Goal: Transaction & Acquisition: Book appointment/travel/reservation

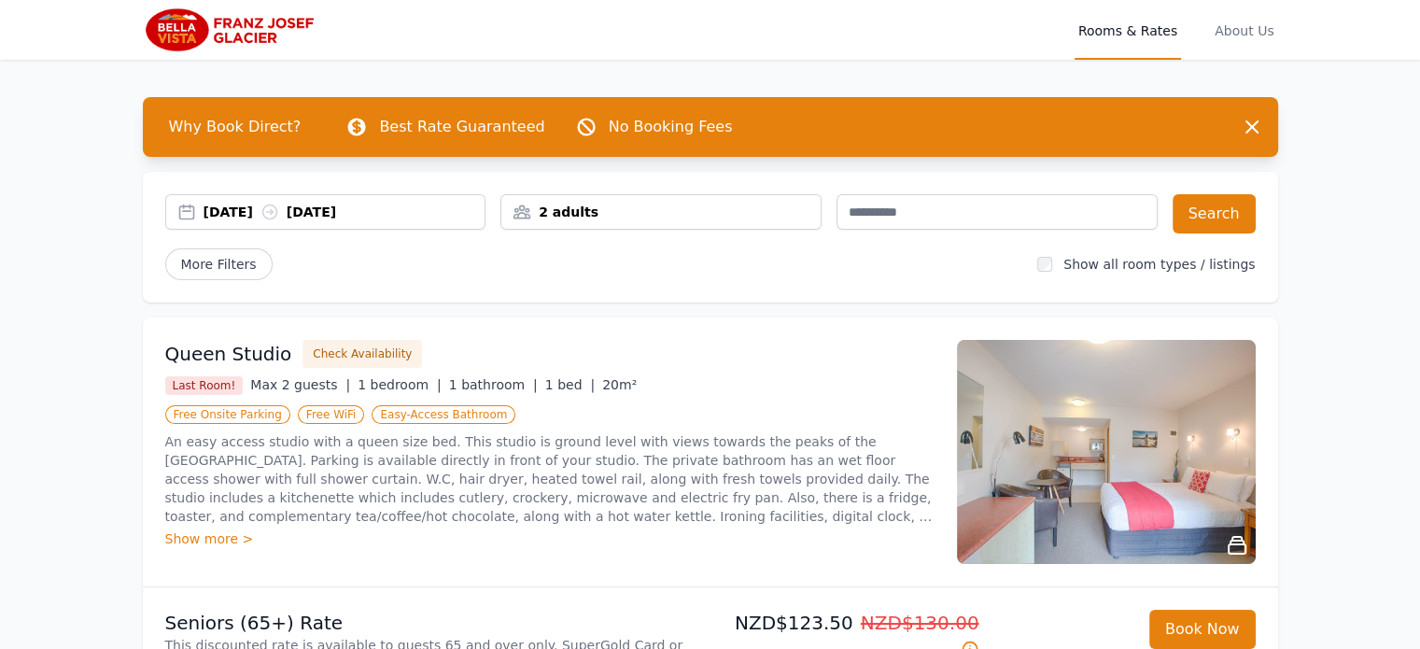
click at [631, 220] on div "2 adults" at bounding box center [660, 212] width 319 height 19
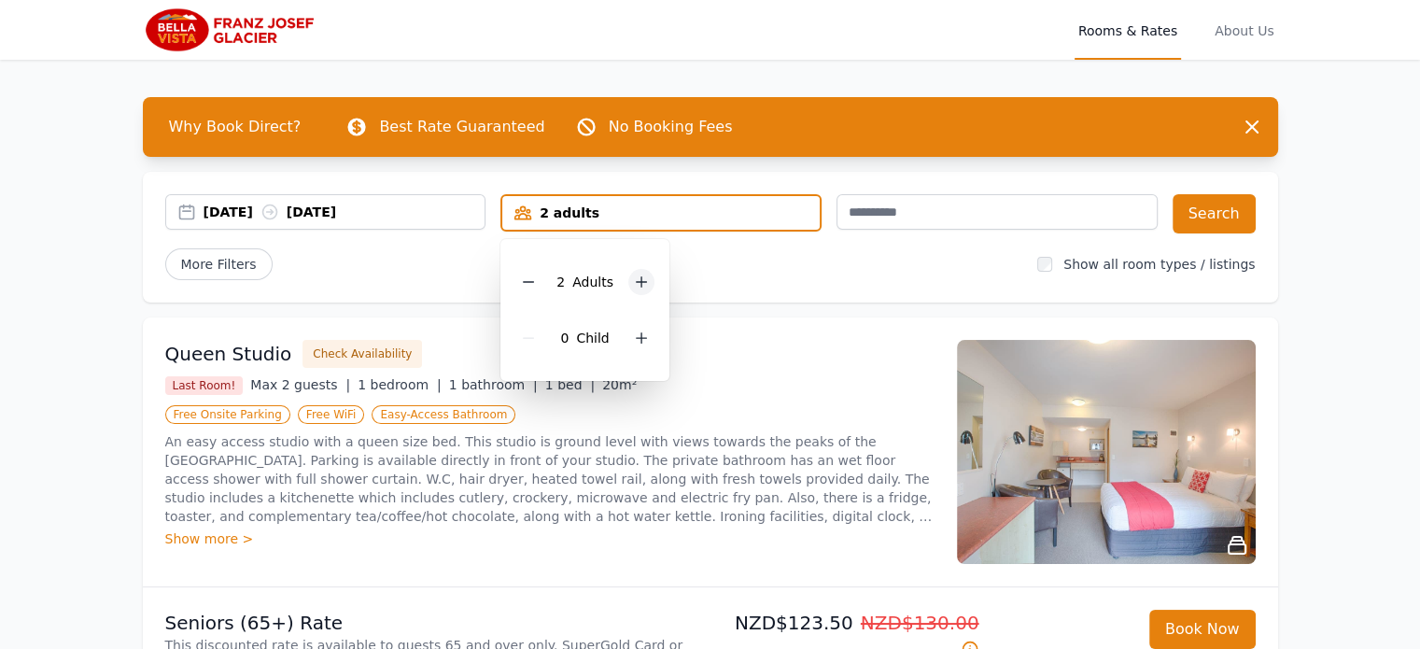
click at [638, 284] on icon at bounding box center [641, 281] width 15 height 15
click at [931, 178] on div "[DATE] [DATE] 3 adults 3 Adult s 0 Child Search More Filters Show all room type…" at bounding box center [710, 237] width 1135 height 131
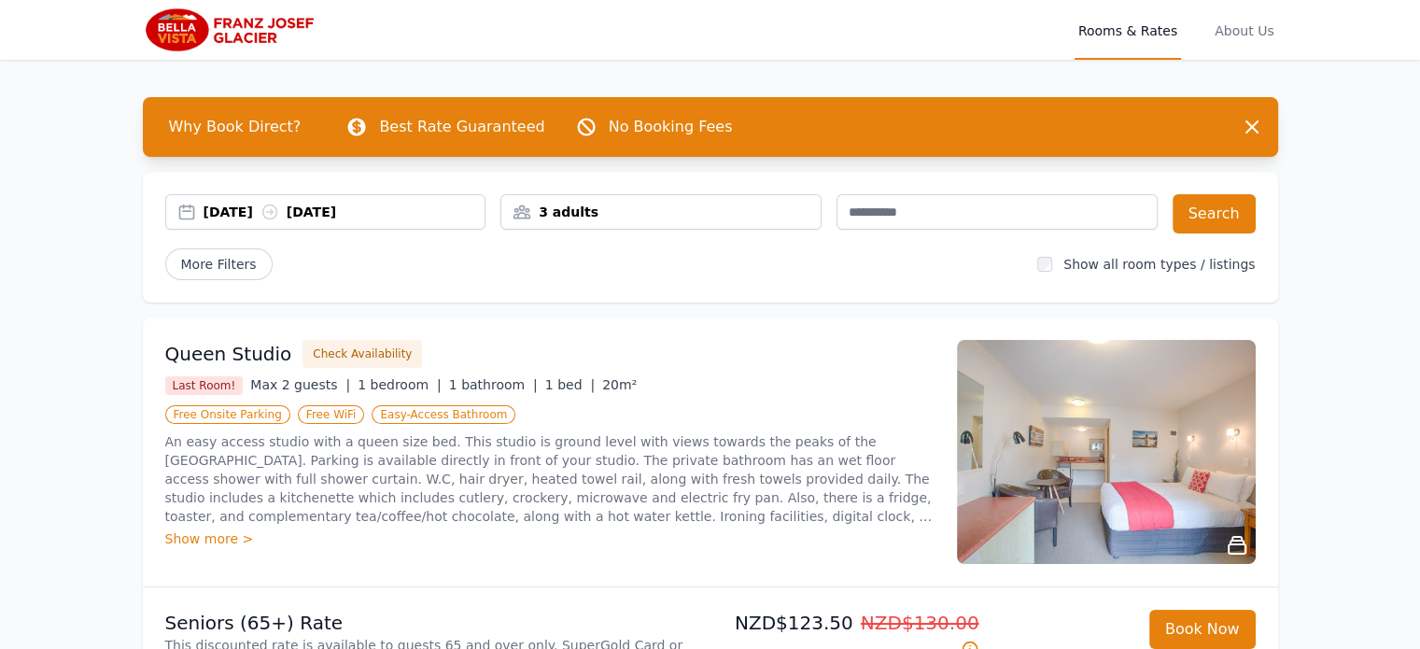
click at [279, 216] on icon at bounding box center [269, 212] width 19 height 19
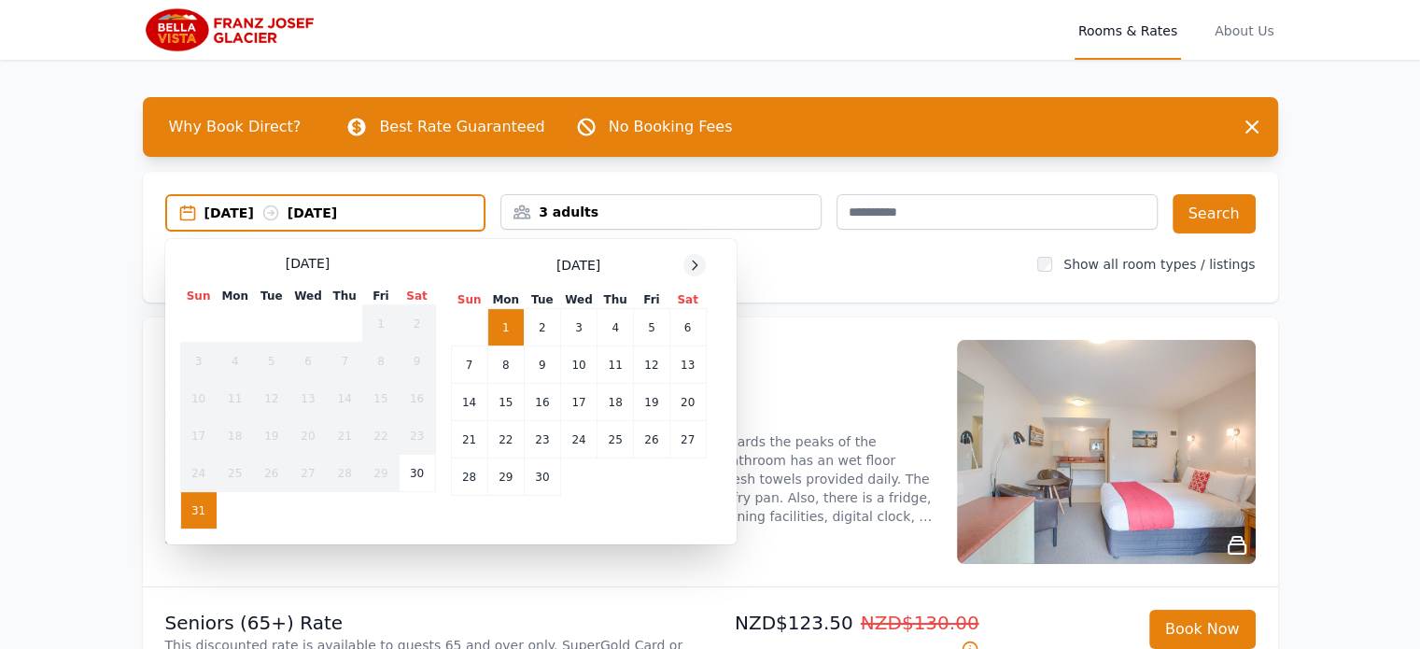
click at [694, 264] on icon at bounding box center [694, 265] width 15 height 15
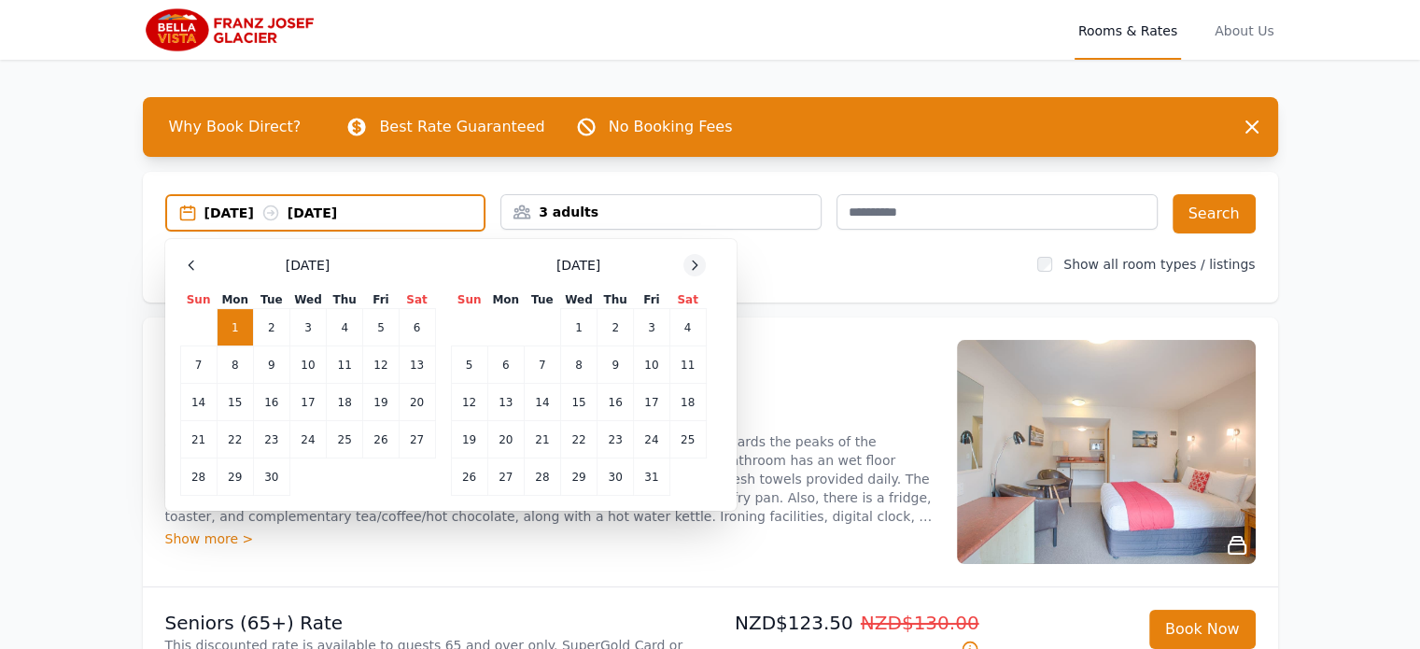
click at [694, 264] on icon at bounding box center [694, 265] width 15 height 15
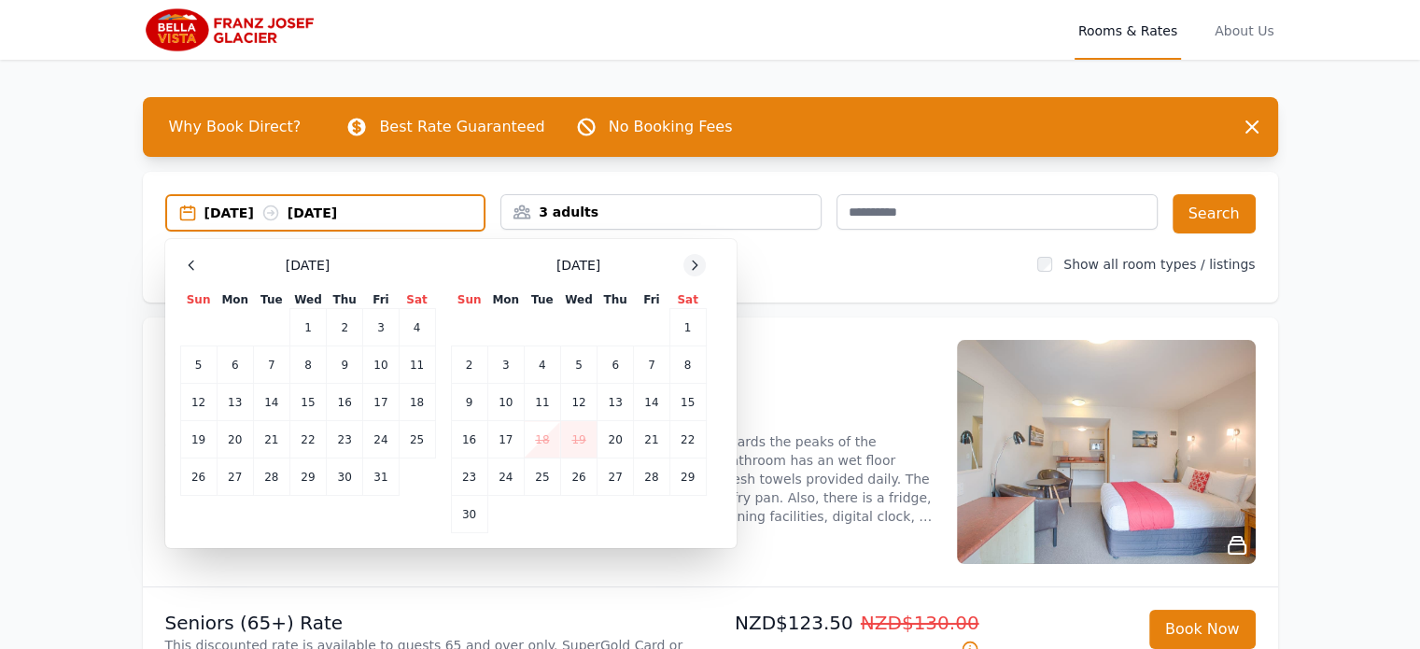
click at [694, 264] on icon at bounding box center [694, 265] width 15 height 15
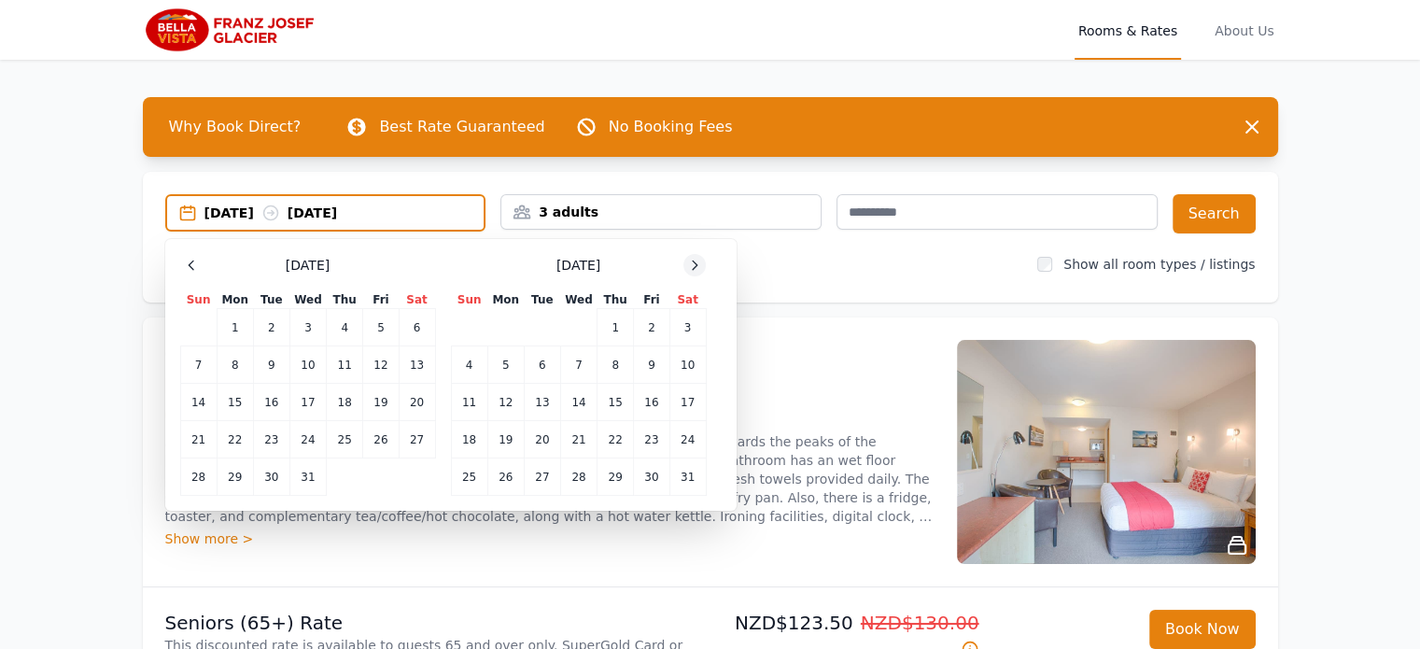
click at [694, 264] on icon at bounding box center [694, 265] width 15 height 15
click at [608, 364] on td "12" at bounding box center [615, 364] width 36 height 37
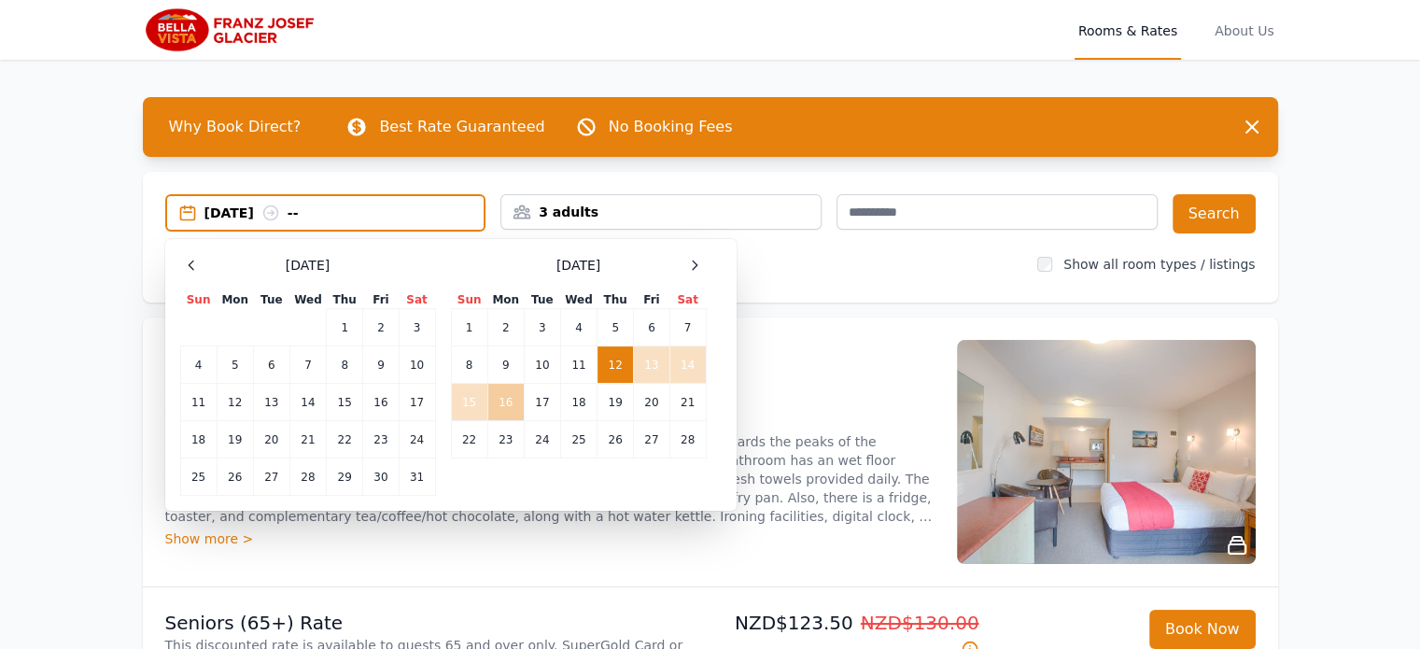
click at [501, 400] on td "16" at bounding box center [505, 402] width 36 height 37
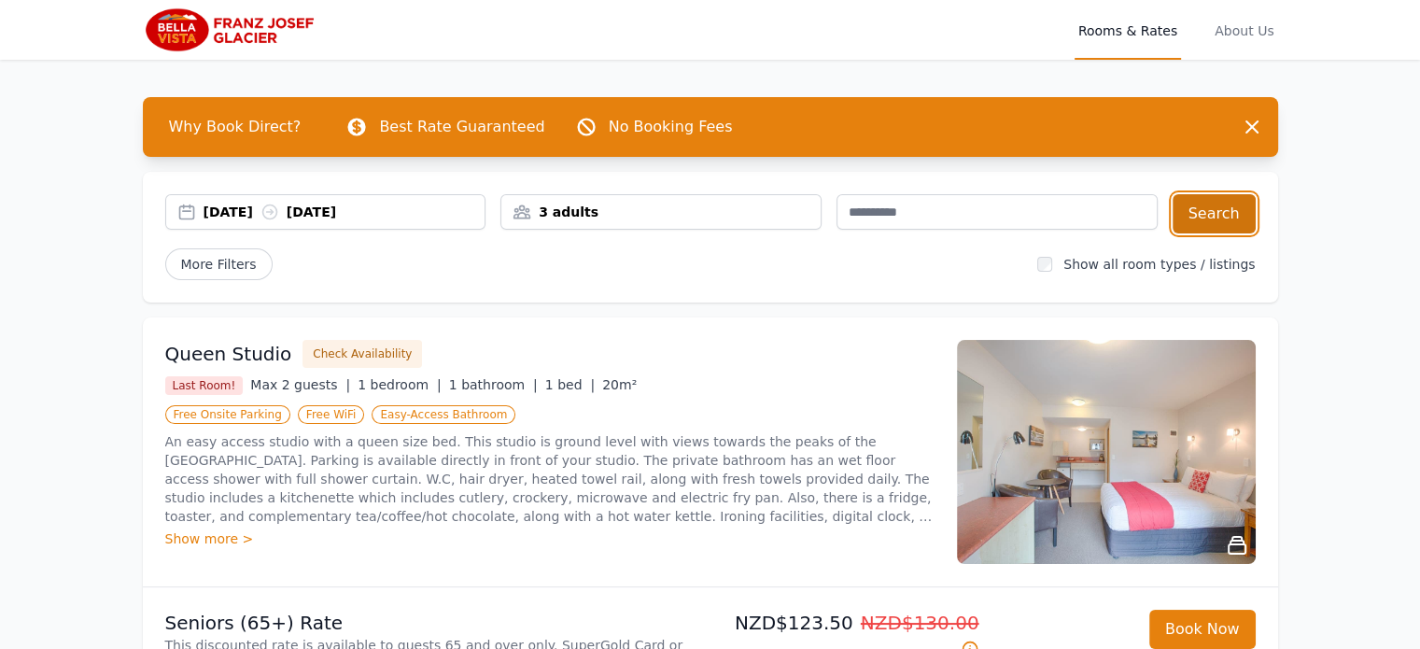
click at [1215, 214] on button "Search" at bounding box center [1213, 213] width 83 height 39
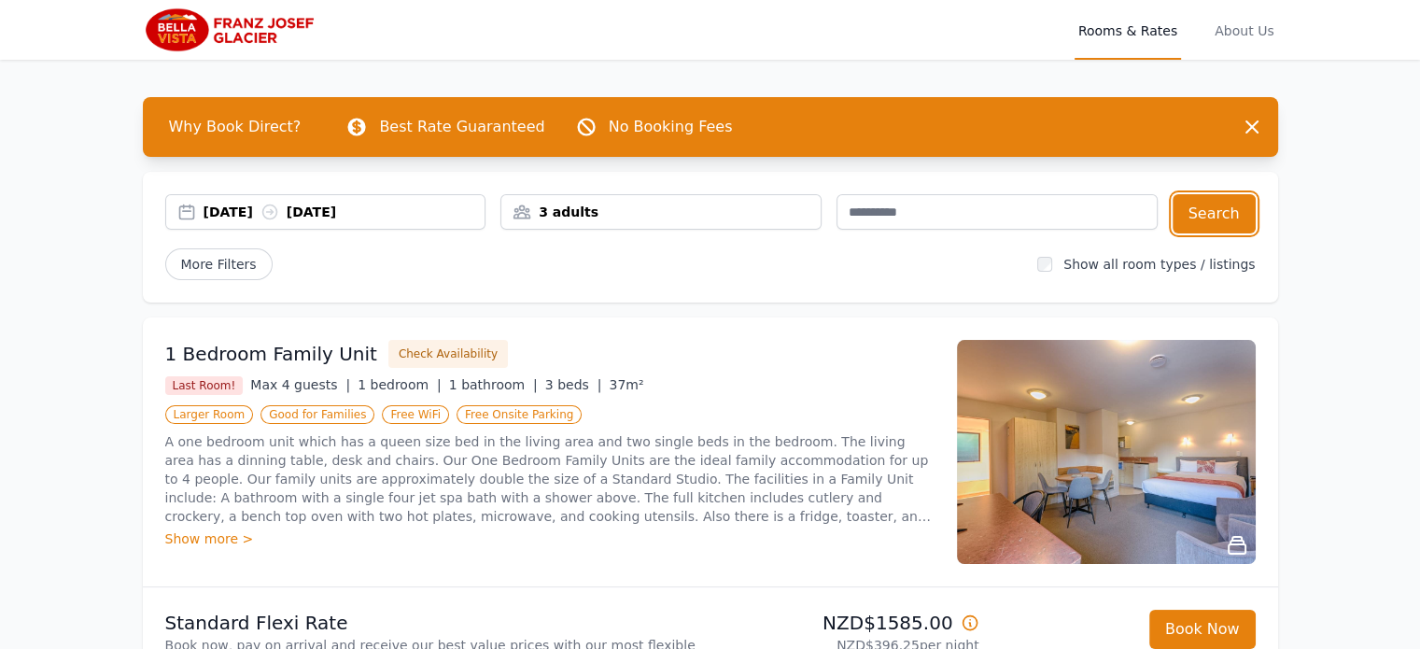
click at [582, 214] on div "3 adults" at bounding box center [660, 212] width 319 height 19
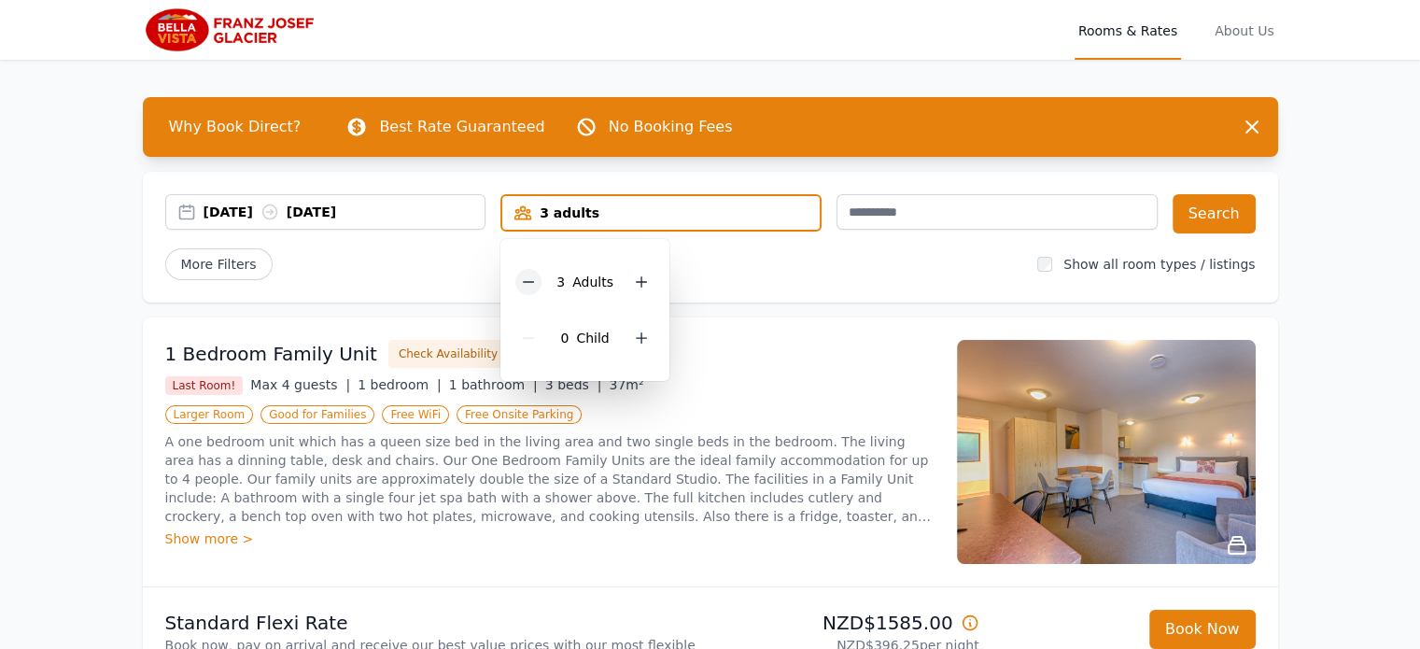
click at [534, 283] on icon at bounding box center [528, 281] width 15 height 15
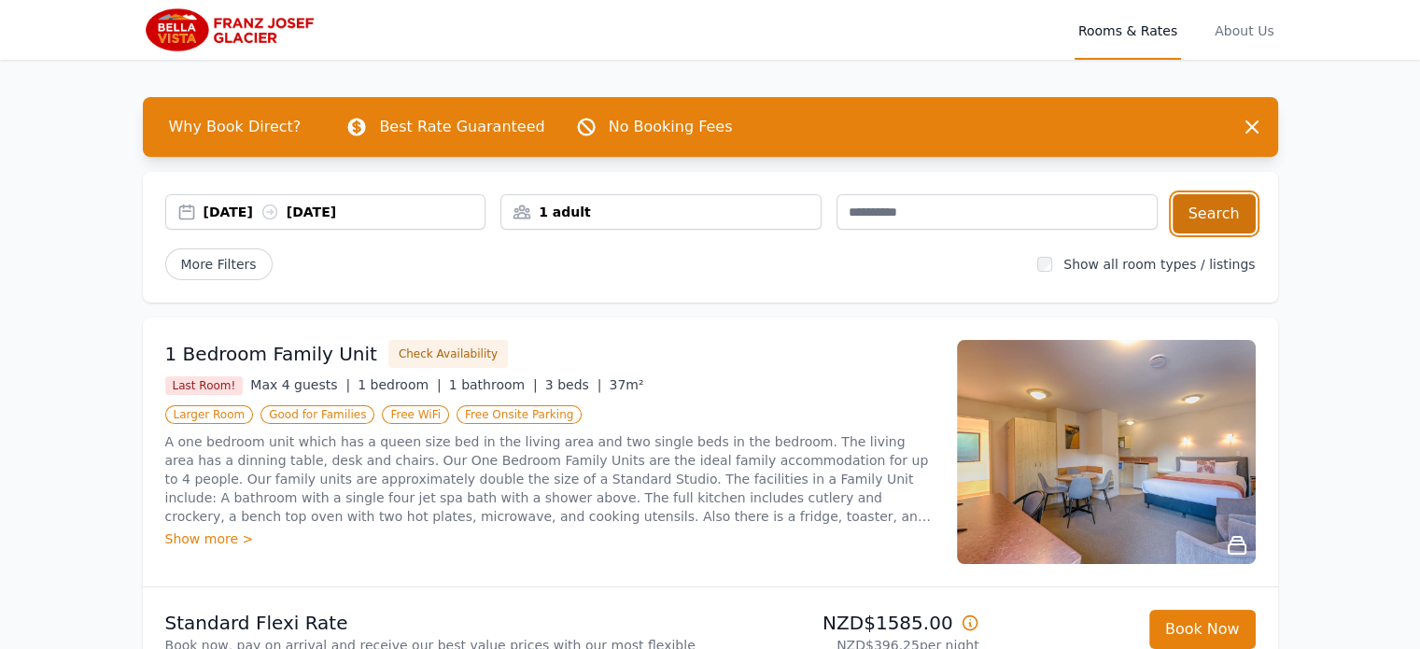
click at [1217, 209] on button "Search" at bounding box center [1213, 213] width 83 height 39
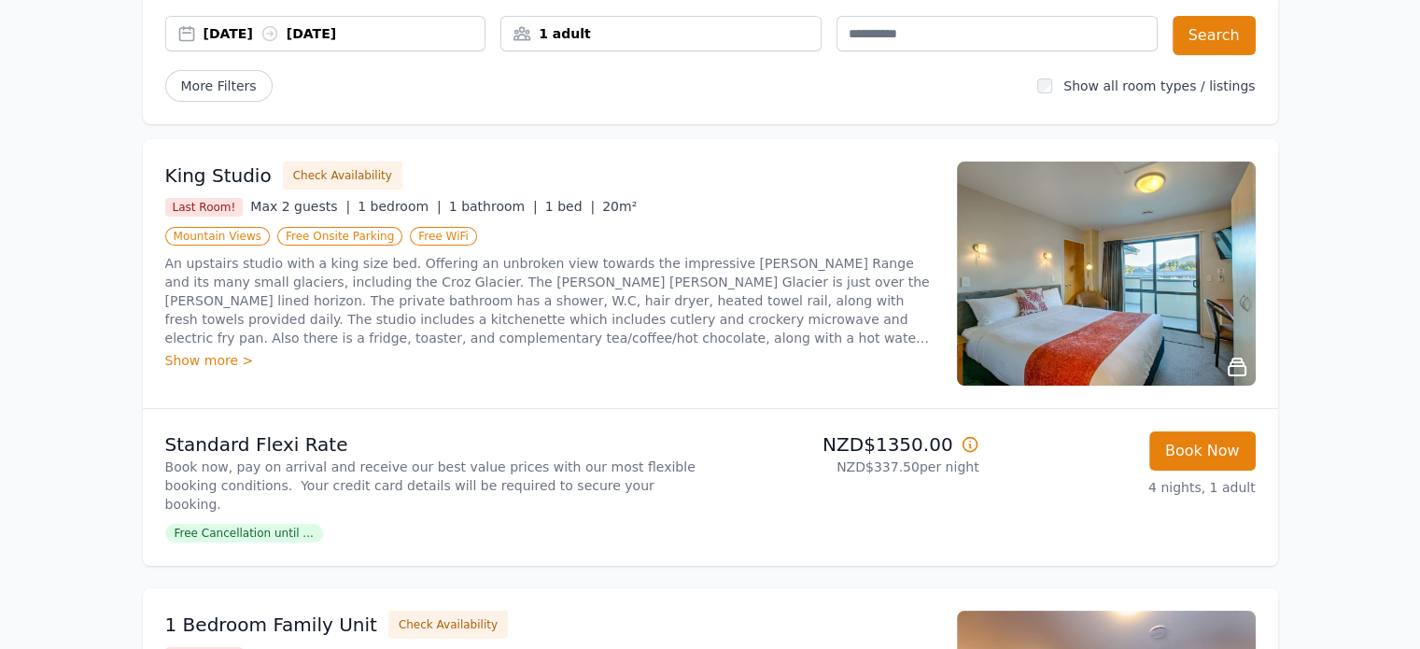
scroll to position [187, 0]
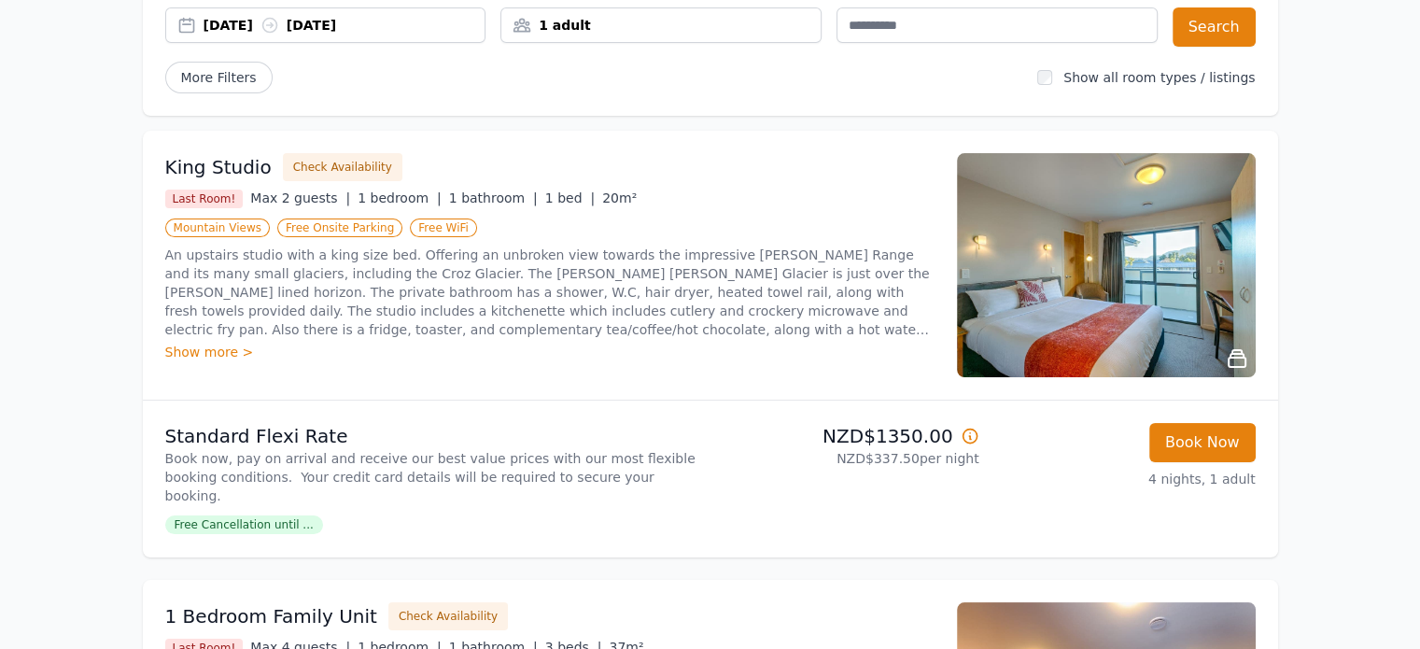
click at [969, 438] on icon at bounding box center [969, 435] width 14 height 14
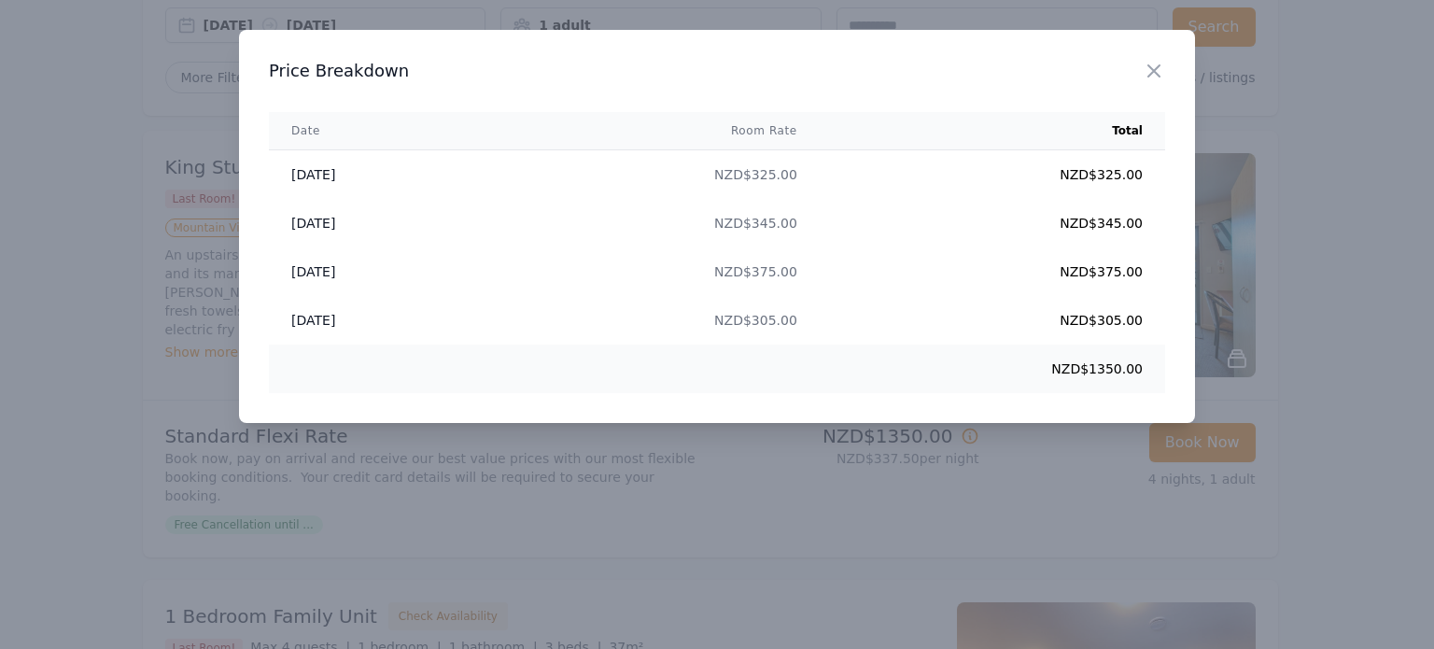
click at [1357, 354] on div at bounding box center [717, 324] width 1434 height 649
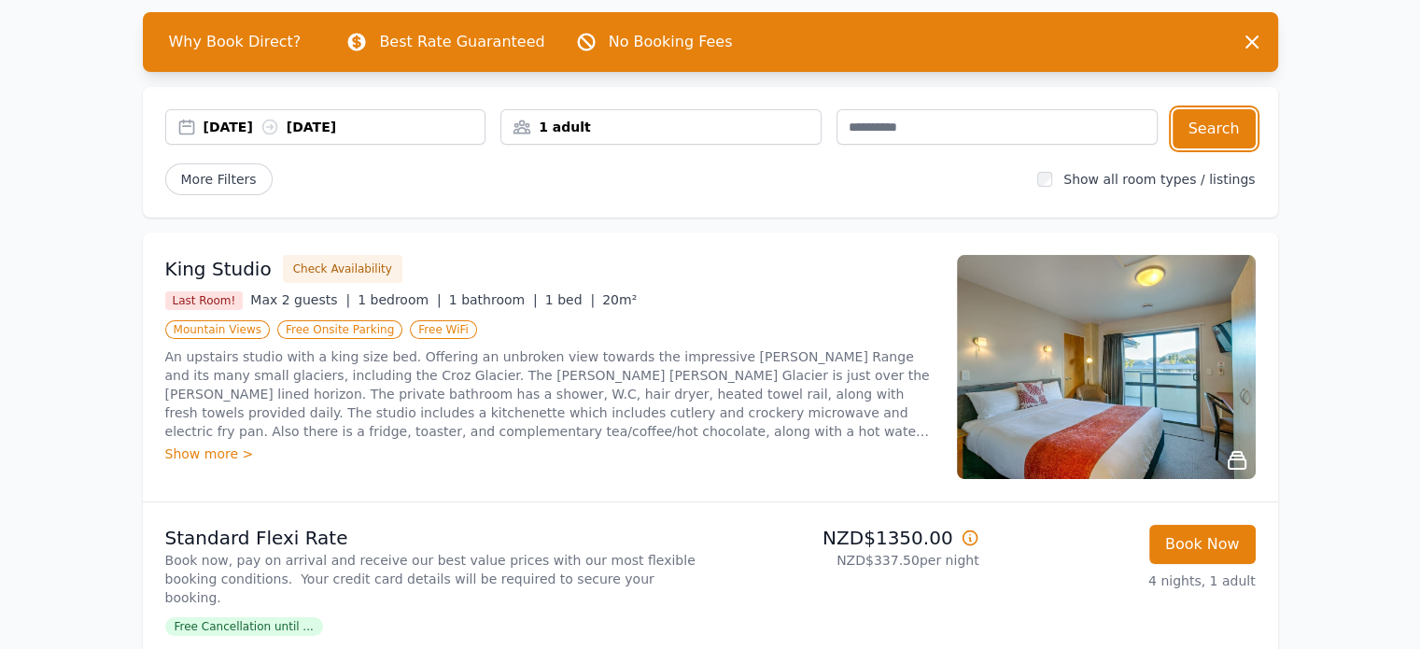
scroll to position [0, 0]
